Goal: Task Accomplishment & Management: Use online tool/utility

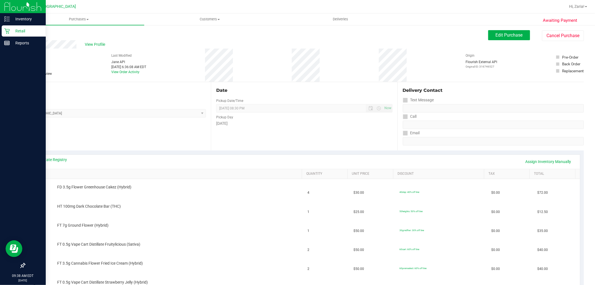
click at [20, 34] on div "Retail" at bounding box center [24, 30] width 44 height 11
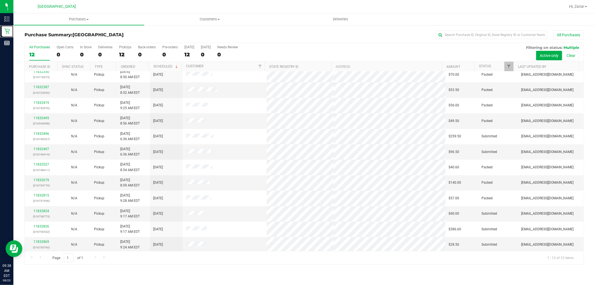
scroll to position [6, 0]
click at [40, 145] on td "11832497 (316746419)" at bounding box center [41, 150] width 33 height 15
click at [41, 147] on link "11832497" at bounding box center [41, 148] width 16 height 4
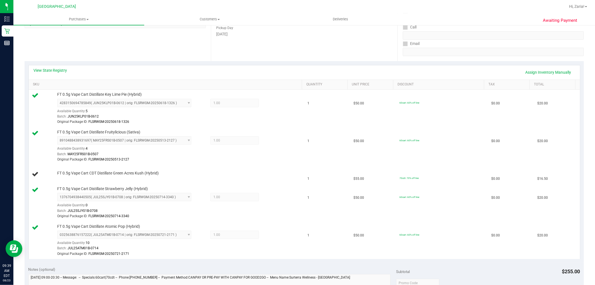
scroll to position [93, 0]
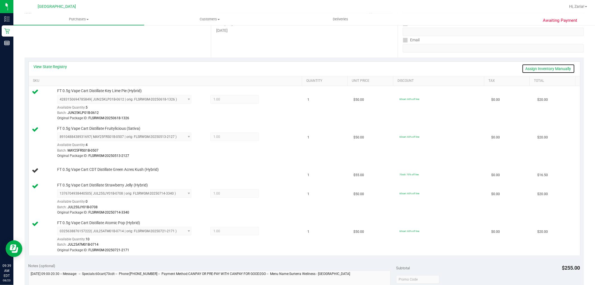
click at [541, 68] on link "Assign Inventory Manually" at bounding box center [548, 68] width 53 height 9
click at [540, 68] on div "View State Registry Save & Exit" at bounding box center [305, 68] width 542 height 9
click at [549, 69] on link "Save & Exit" at bounding box center [562, 68] width 26 height 9
click at [547, 58] on div "View State Registry Assign Inventory Manually SKU Quantity Unit Price Discount …" at bounding box center [305, 159] width 560 height 202
click at [549, 70] on link "Assign Inventory Manually" at bounding box center [548, 68] width 53 height 9
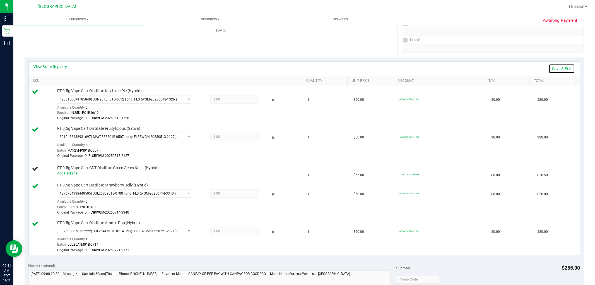
click at [550, 68] on link "Save & Exit" at bounding box center [562, 68] width 26 height 9
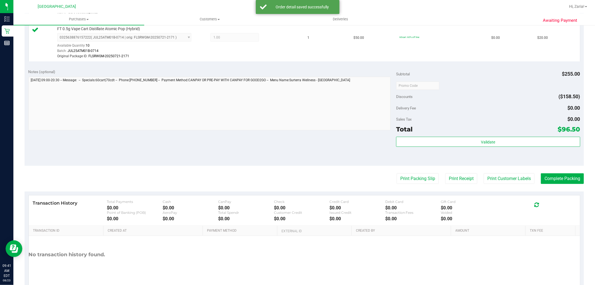
scroll to position [323, 0]
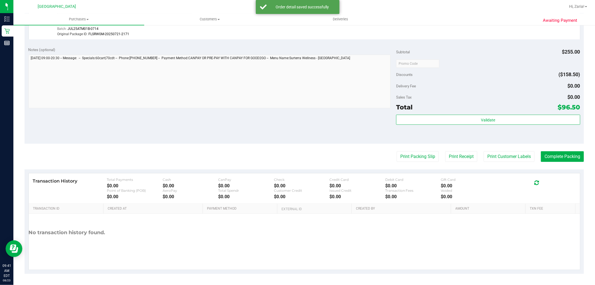
click at [497, 125] on div "Validate" at bounding box center [488, 127] width 184 height 25
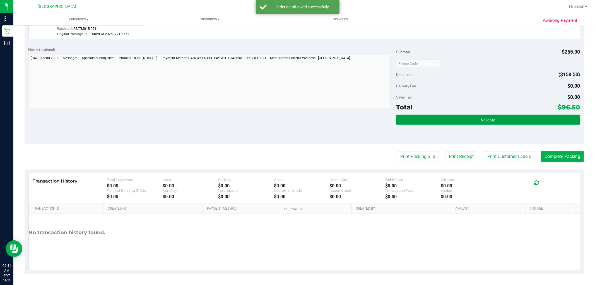
click at [501, 121] on button "Validate" at bounding box center [488, 120] width 184 height 10
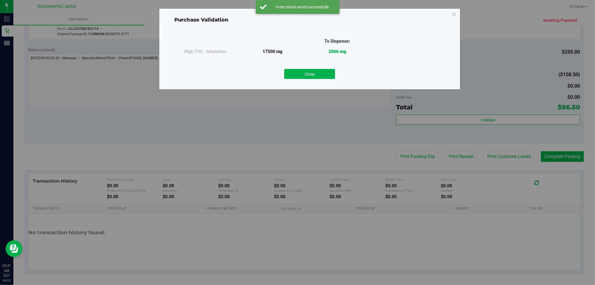
click at [315, 73] on button "Close" at bounding box center [309, 74] width 51 height 10
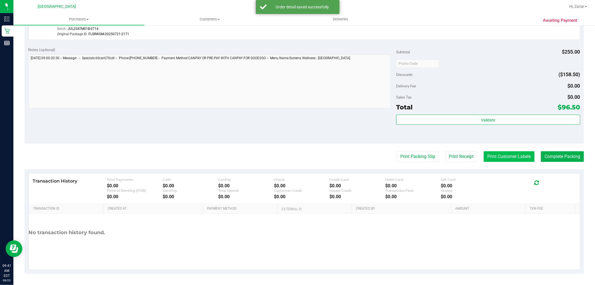
click at [490, 158] on button "Print Customer Labels" at bounding box center [509, 156] width 51 height 11
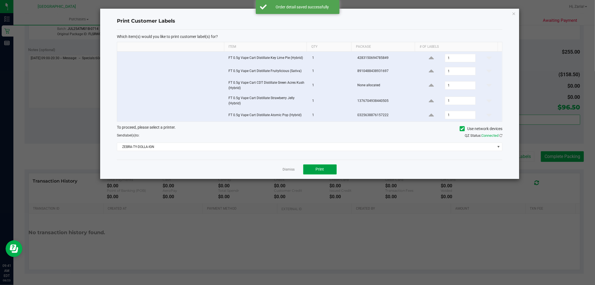
click at [327, 170] on button "Print" at bounding box center [319, 169] width 33 height 10
click at [285, 170] on link "Dismiss" at bounding box center [289, 169] width 12 height 5
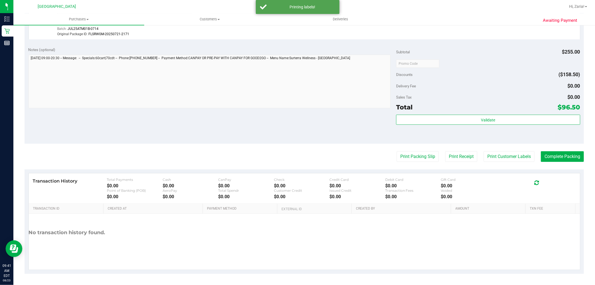
click at [549, 158] on button "Complete Packing" at bounding box center [562, 156] width 43 height 11
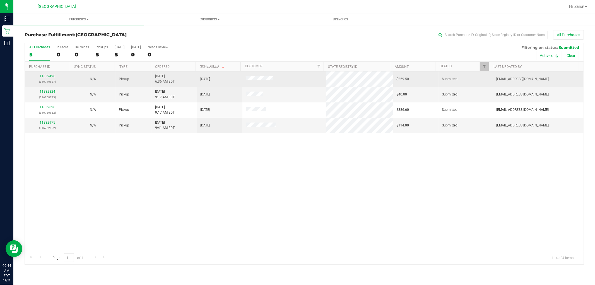
click at [55, 77] on div "11832496 (316746527)" at bounding box center [47, 79] width 39 height 11
click at [51, 75] on link "11832496" at bounding box center [48, 76] width 16 height 4
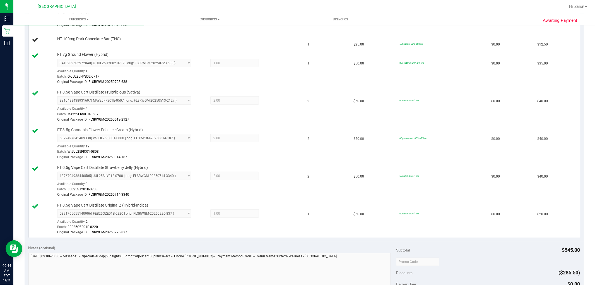
scroll to position [155, 0]
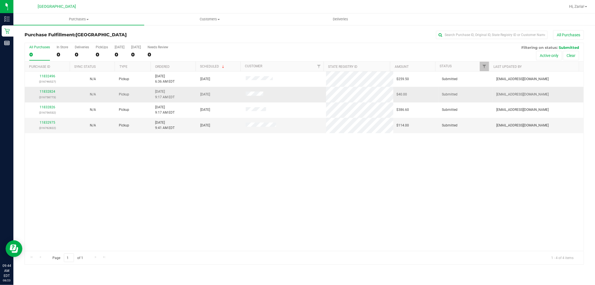
click at [36, 95] on p "(316758773)" at bounding box center [47, 97] width 39 height 5
click at [44, 90] on link "11832824" at bounding box center [48, 92] width 16 height 4
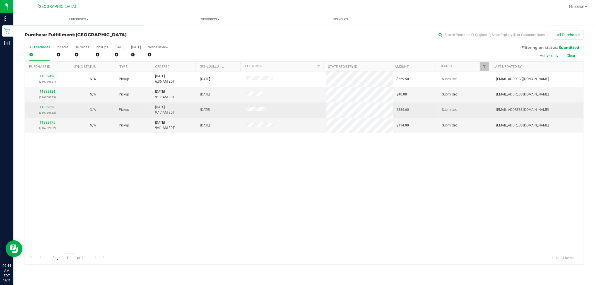
click at [45, 108] on link "11832826" at bounding box center [48, 107] width 16 height 4
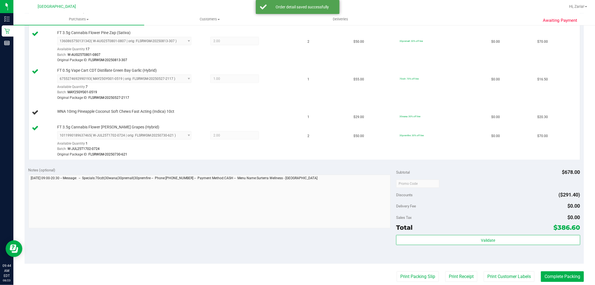
scroll to position [341, 0]
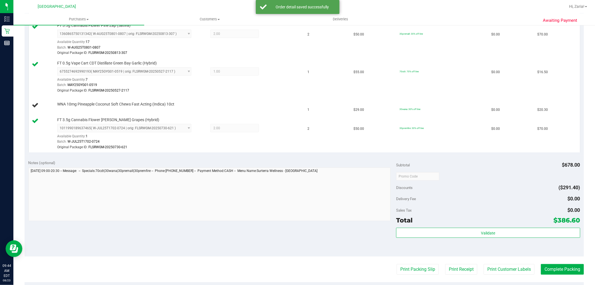
click at [478, 225] on div "Total $386.60" at bounding box center [488, 220] width 184 height 10
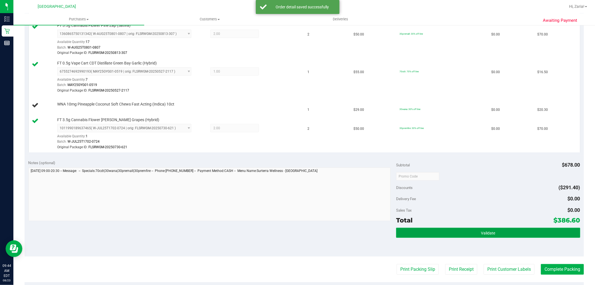
click at [498, 229] on button "Validate" at bounding box center [488, 233] width 184 height 10
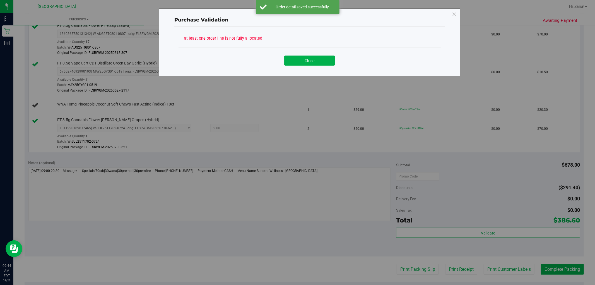
click at [319, 66] on div "Close" at bounding box center [310, 58] width 262 height 23
click at [299, 61] on button "Close" at bounding box center [309, 61] width 51 height 10
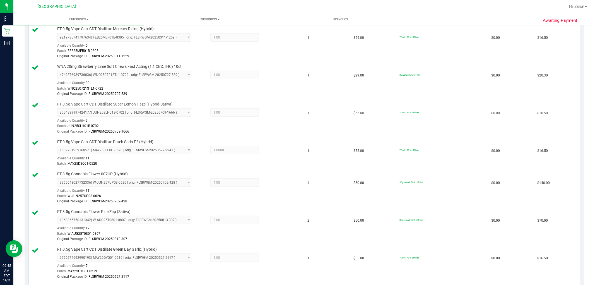
scroll to position [217, 0]
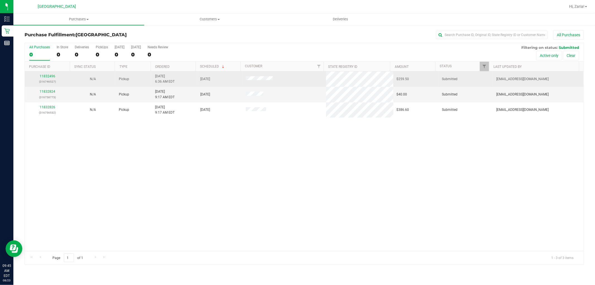
drag, startPoint x: 56, startPoint y: 77, endPoint x: 49, endPoint y: 78, distance: 6.8
click at [56, 77] on div "11832496 (316746527)" at bounding box center [47, 79] width 39 height 11
click at [48, 78] on link "11832496" at bounding box center [48, 76] width 16 height 4
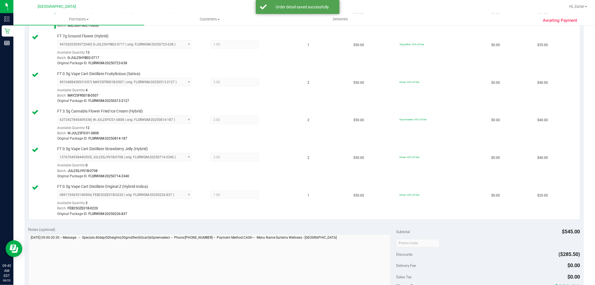
scroll to position [248, 0]
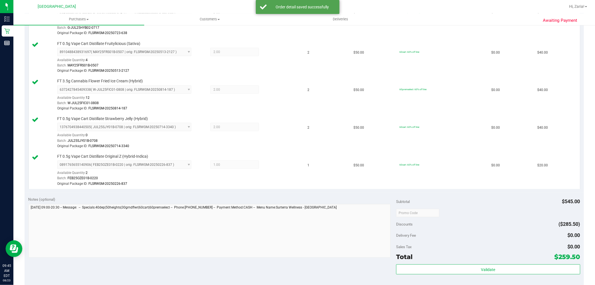
click at [517, 256] on div "Total $259.50" at bounding box center [488, 257] width 184 height 10
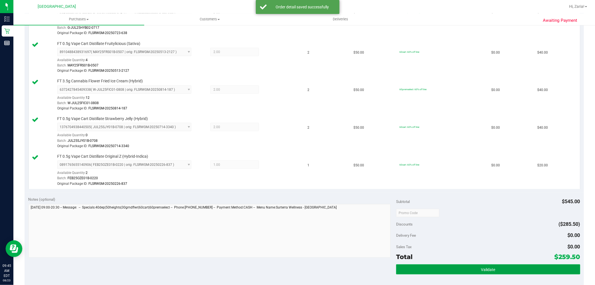
click at [523, 267] on button "Validate" at bounding box center [488, 269] width 184 height 10
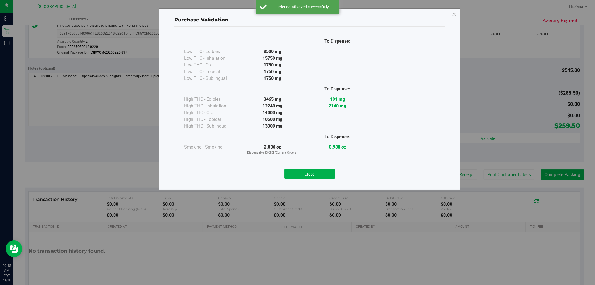
scroll to position [398, 0]
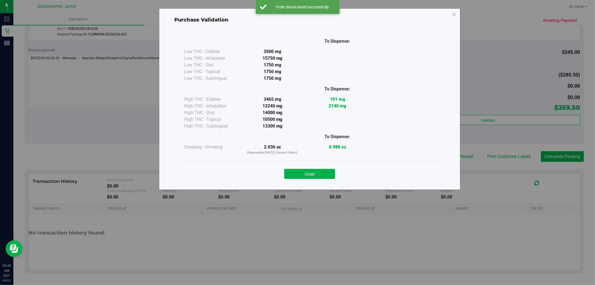
click at [325, 180] on div "Close" at bounding box center [310, 172] width 262 height 23
click at [321, 172] on button "Close" at bounding box center [309, 174] width 51 height 10
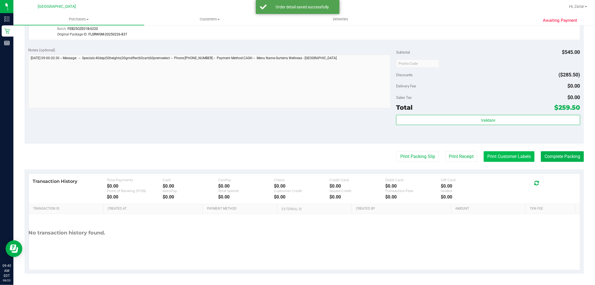
click at [503, 154] on button "Print Customer Labels" at bounding box center [509, 156] width 51 height 11
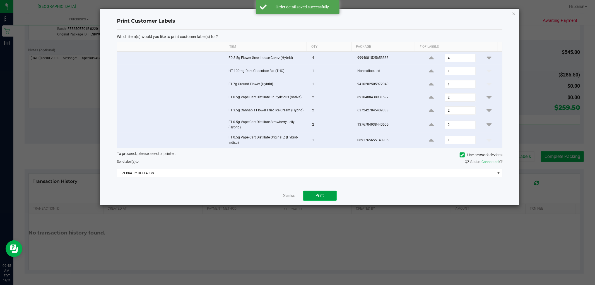
click at [331, 195] on button "Print" at bounding box center [319, 196] width 33 height 10
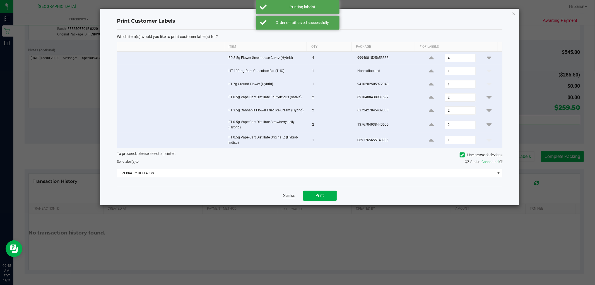
click at [288, 195] on link "Dismiss" at bounding box center [289, 195] width 12 height 5
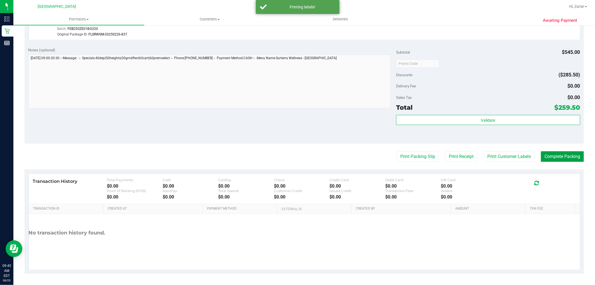
click at [558, 160] on button "Complete Packing" at bounding box center [562, 156] width 43 height 11
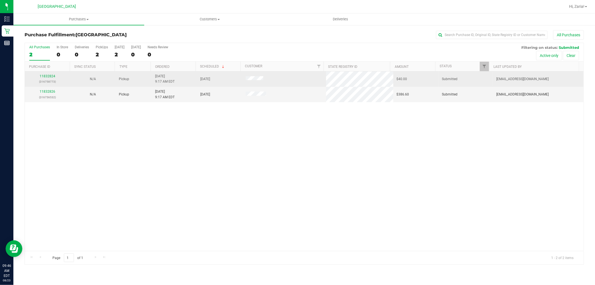
click at [49, 81] on p "(316758773)" at bounding box center [47, 81] width 39 height 5
click at [48, 78] on link "11832824" at bounding box center [48, 76] width 16 height 4
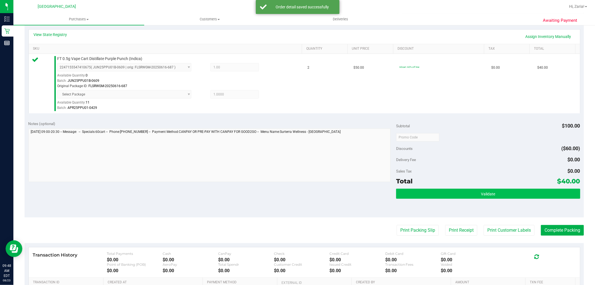
scroll to position [155, 0]
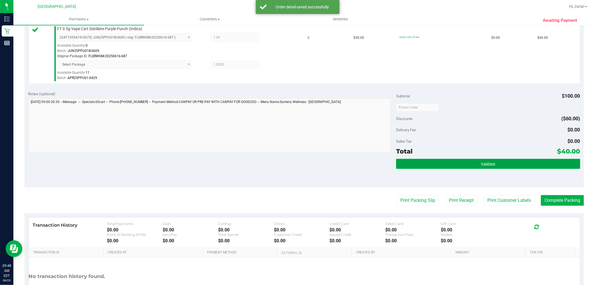
click at [498, 160] on button "Validate" at bounding box center [488, 164] width 184 height 10
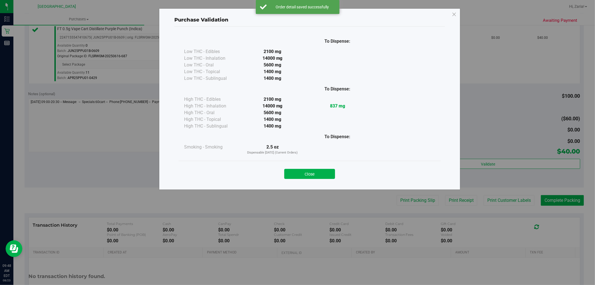
click at [501, 205] on div "Purchase Validation To Dispense: Low THC - Edibles 2100 mg" at bounding box center [300, 142] width 600 height 285
drag, startPoint x: 356, startPoint y: 169, endPoint x: 348, endPoint y: 171, distance: 8.6
click at [352, 170] on div "Close" at bounding box center [310, 172] width 254 height 14
click at [333, 171] on button "Close" at bounding box center [309, 174] width 51 height 10
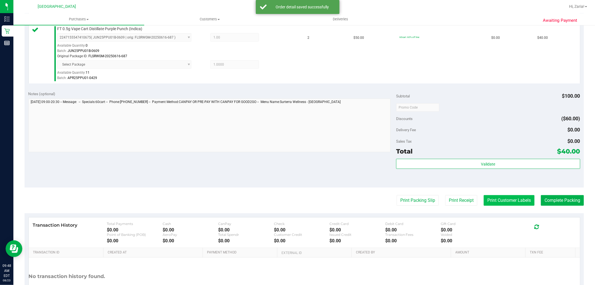
click at [510, 198] on button "Print Customer Labels" at bounding box center [509, 200] width 51 height 11
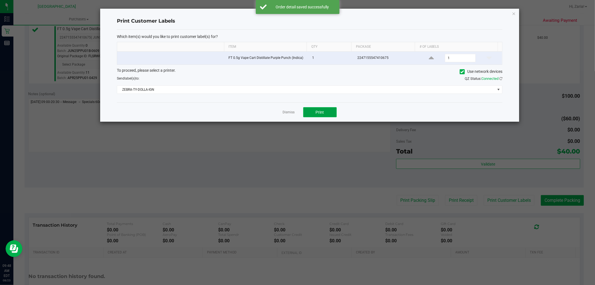
click at [327, 111] on button "Print" at bounding box center [319, 112] width 33 height 10
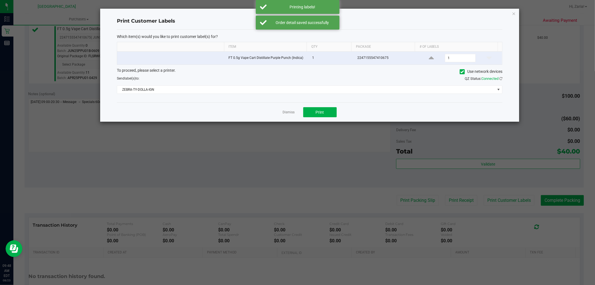
click at [284, 111] on link "Dismiss" at bounding box center [289, 112] width 12 height 5
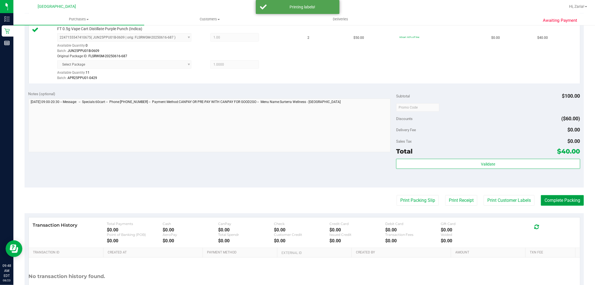
click at [567, 199] on button "Complete Packing" at bounding box center [562, 200] width 43 height 11
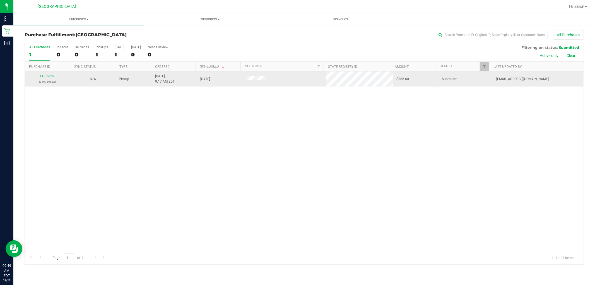
click at [54, 74] on div "11832826 (316756532)" at bounding box center [47, 79] width 39 height 11
click at [52, 77] on link "11832826" at bounding box center [48, 76] width 16 height 4
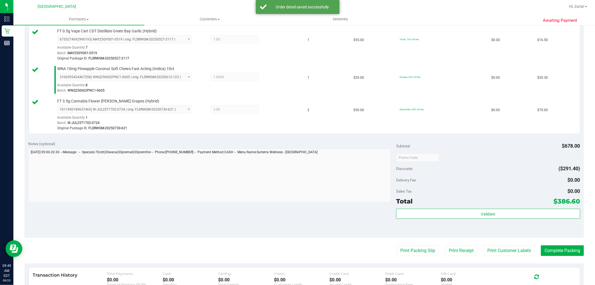
scroll to position [434, 0]
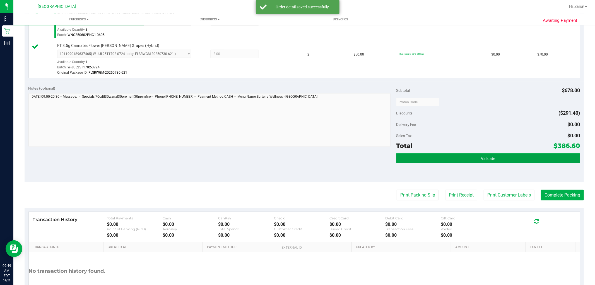
click at [487, 158] on span "Validate" at bounding box center [488, 158] width 14 height 4
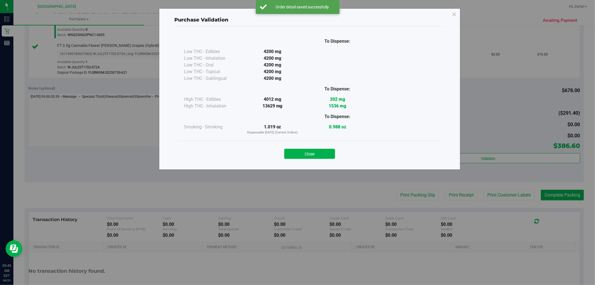
click at [311, 147] on div "Close" at bounding box center [310, 152] width 254 height 14
click at [311, 149] on div "Close" at bounding box center [310, 152] width 254 height 14
click at [317, 155] on button "Close" at bounding box center [309, 154] width 51 height 10
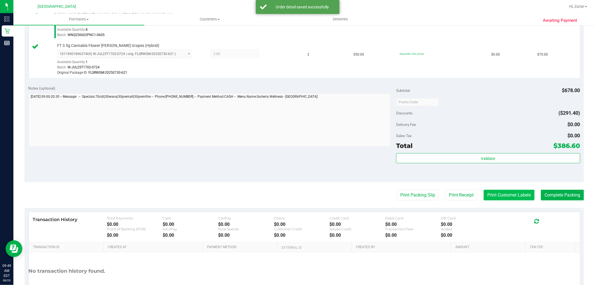
click at [484, 195] on button "Print Customer Labels" at bounding box center [509, 195] width 51 height 11
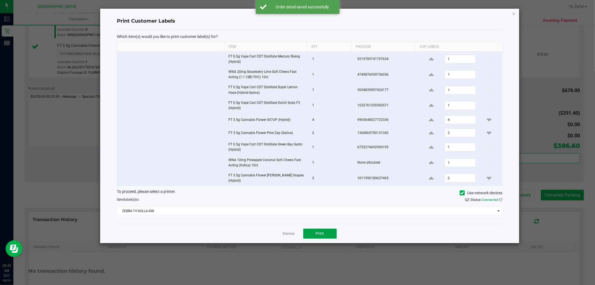
click at [317, 229] on button "Print" at bounding box center [319, 234] width 33 height 10
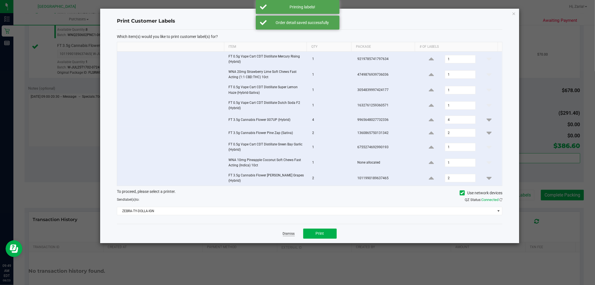
click at [288, 231] on link "Dismiss" at bounding box center [289, 233] width 12 height 5
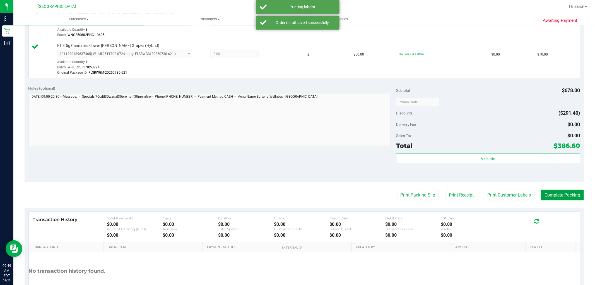
click at [549, 197] on button "Complete Packing" at bounding box center [562, 195] width 43 height 11
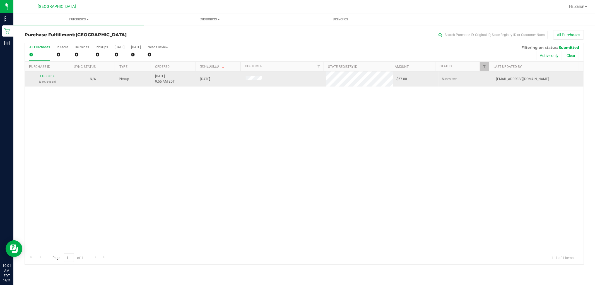
click at [48, 73] on td "11833056 (316764885)" at bounding box center [47, 78] width 45 height 15
click at [48, 77] on link "11833056" at bounding box center [48, 76] width 16 height 4
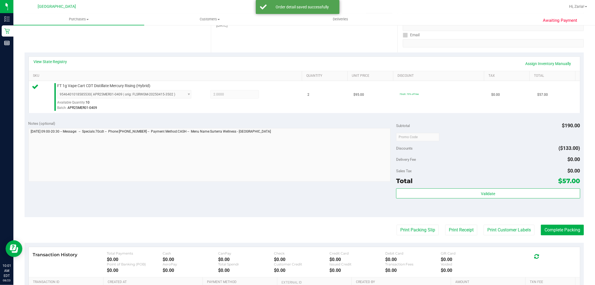
scroll to position [155, 0]
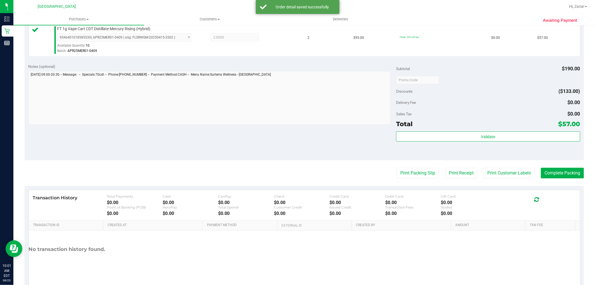
click at [502, 127] on div "Total $57.00" at bounding box center [488, 124] width 184 height 10
click at [501, 137] on button "Validate" at bounding box center [488, 136] width 184 height 10
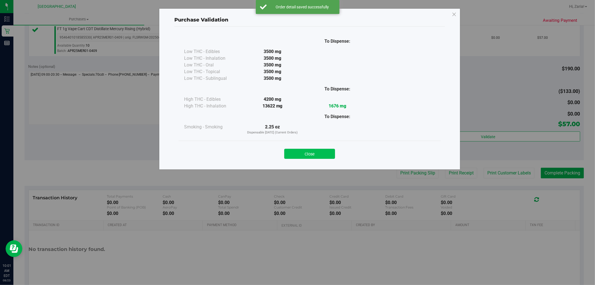
click at [296, 155] on button "Close" at bounding box center [309, 154] width 51 height 10
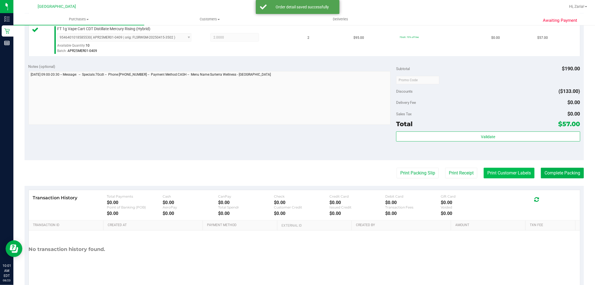
click at [511, 177] on button "Print Customer Labels" at bounding box center [509, 173] width 51 height 11
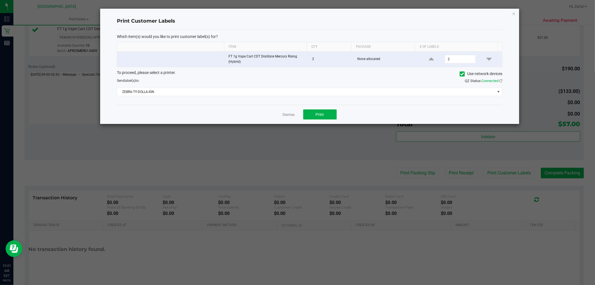
click at [314, 121] on div "Dismiss Print" at bounding box center [310, 114] width 386 height 19
click at [322, 115] on span "Print" at bounding box center [320, 114] width 8 height 4
click at [283, 116] on link "Dismiss" at bounding box center [289, 114] width 12 height 5
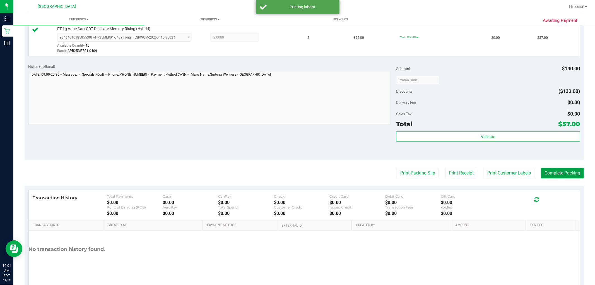
click at [545, 175] on button "Complete Packing" at bounding box center [562, 173] width 43 height 11
